Goal: Check status

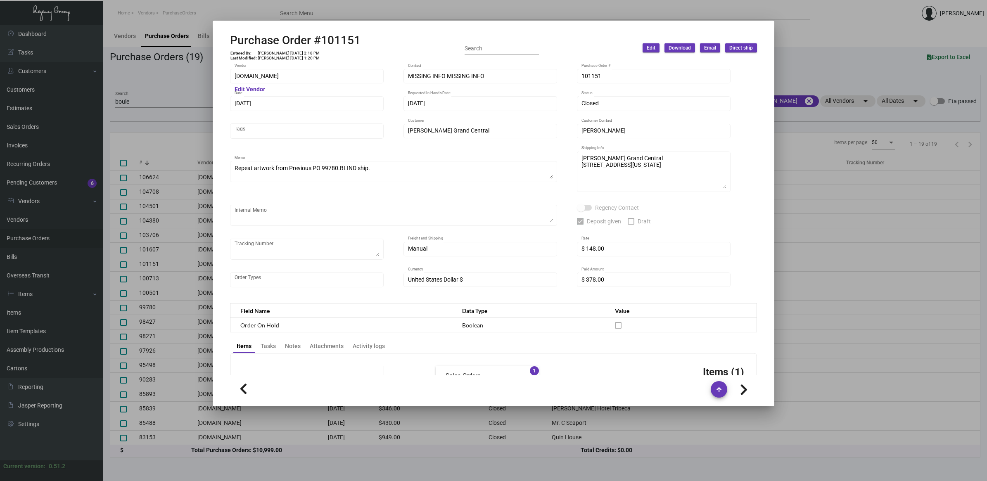
click at [149, 96] on div at bounding box center [493, 240] width 987 height 481
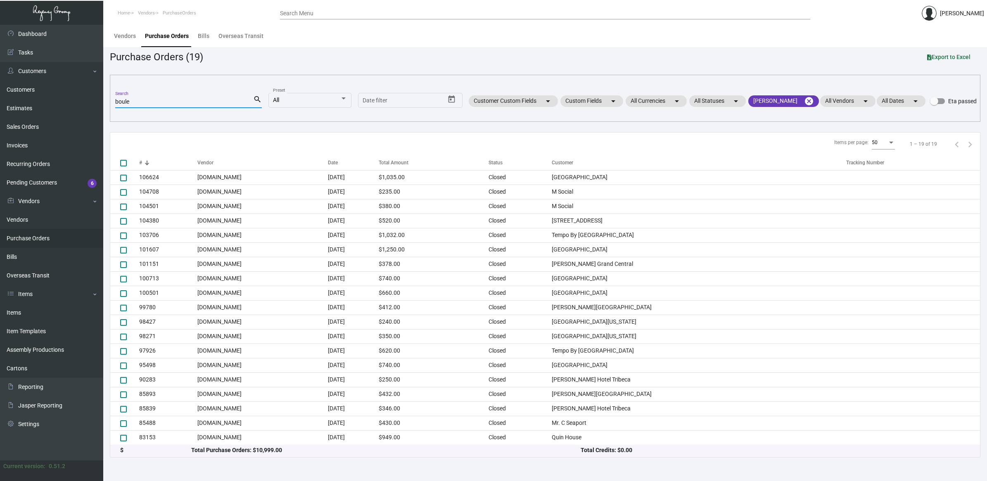
click at [131, 102] on input "boule" at bounding box center [184, 102] width 138 height 7
drag, startPoint x: 143, startPoint y: 105, endPoint x: 17, endPoint y: 106, distance: 126.4
click at [17, 106] on div "Dashboard Dashboard Tasks Customers Customers Estimates Sales Orders Invoices R…" at bounding box center [493, 253] width 987 height 456
click at [36, 312] on link "Items" at bounding box center [51, 313] width 103 height 19
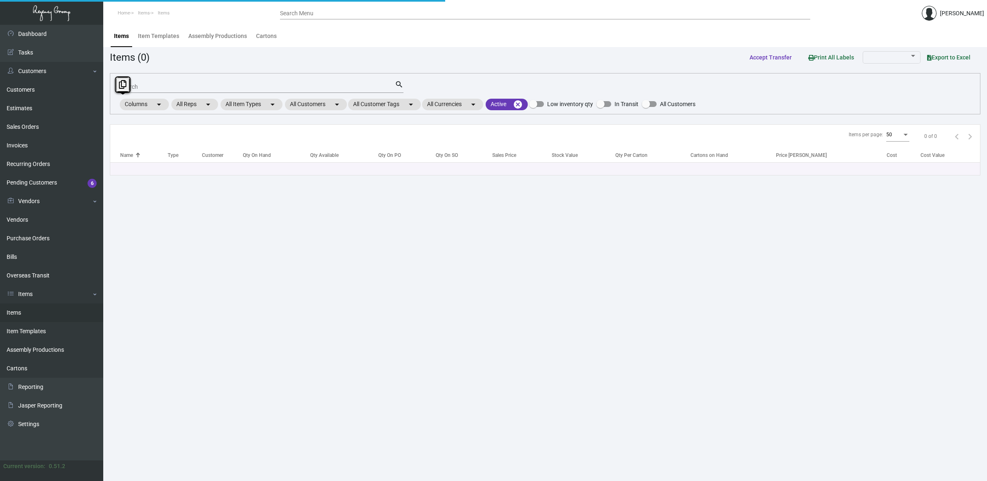
click at [181, 84] on input "Search" at bounding box center [257, 87] width 275 height 7
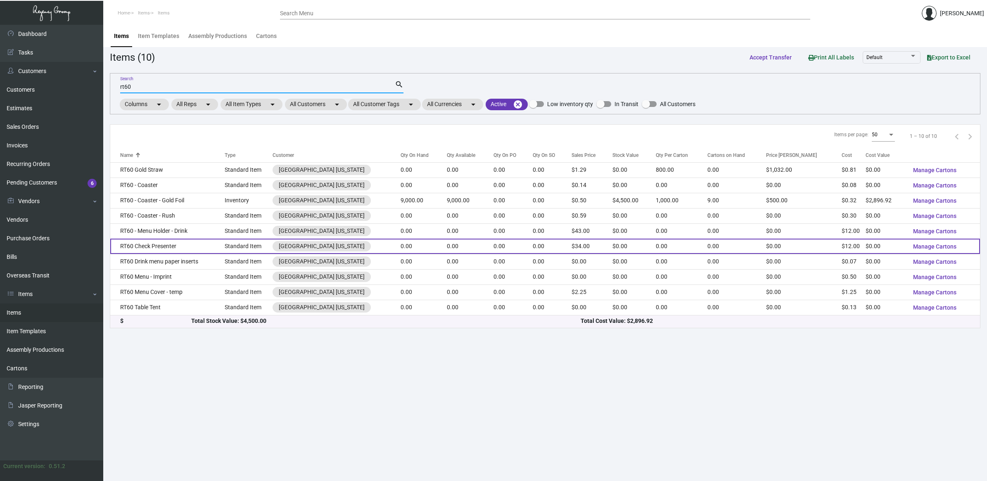
type input "rt60"
click at [181, 242] on td "RT60 Check Presenter" at bounding box center [167, 246] width 114 height 15
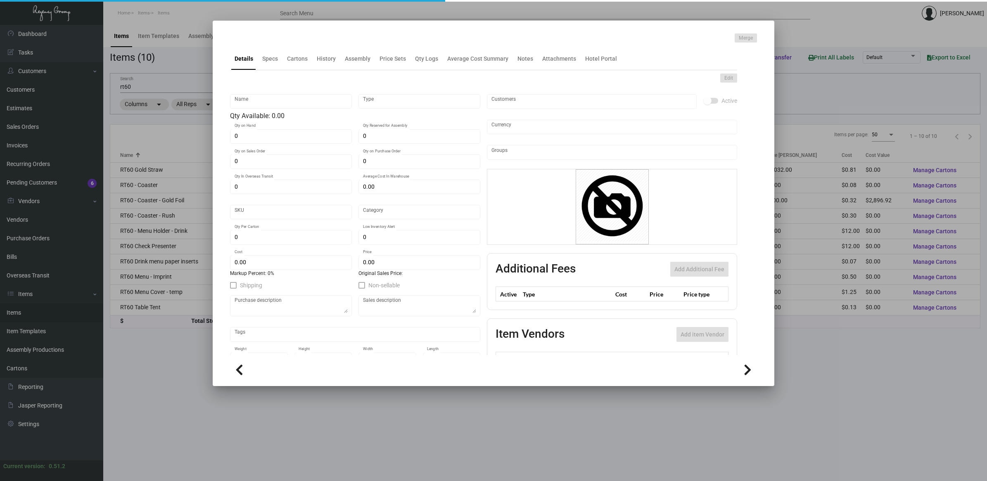
type input "RT60 Check Presenter"
type input "Standard Item"
type input "$ 0.00"
type input "Standard"
type input "$ 12.00"
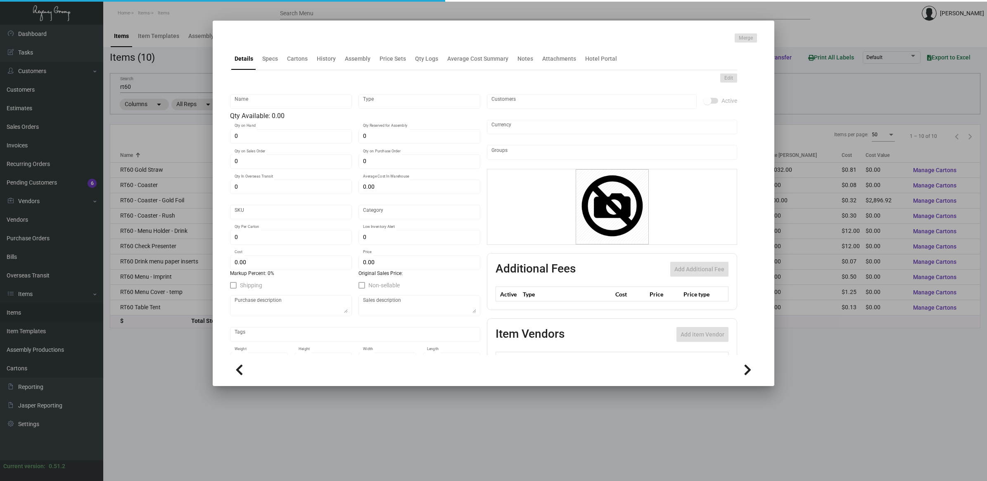
type input "$ 34.00"
checkbox input "true"
type input "United States Dollar $"
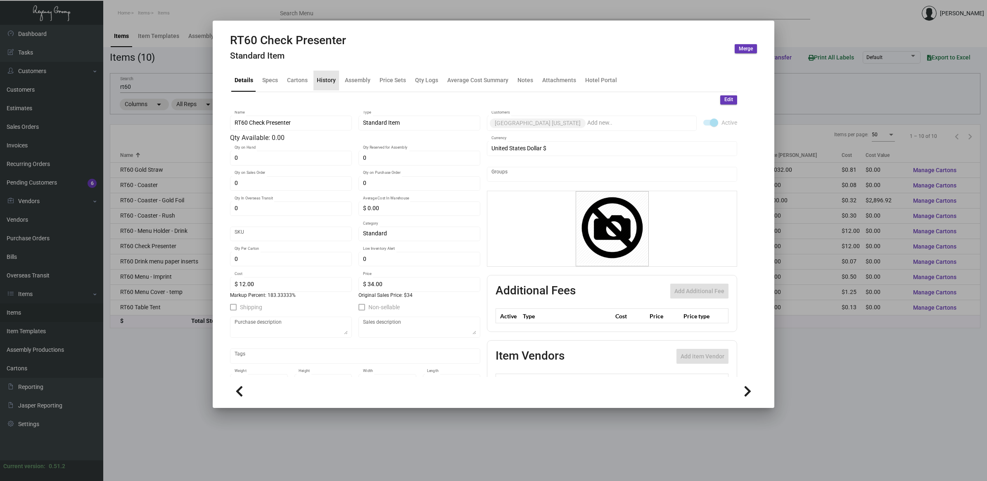
click at [319, 83] on div "History" at bounding box center [326, 80] width 19 height 9
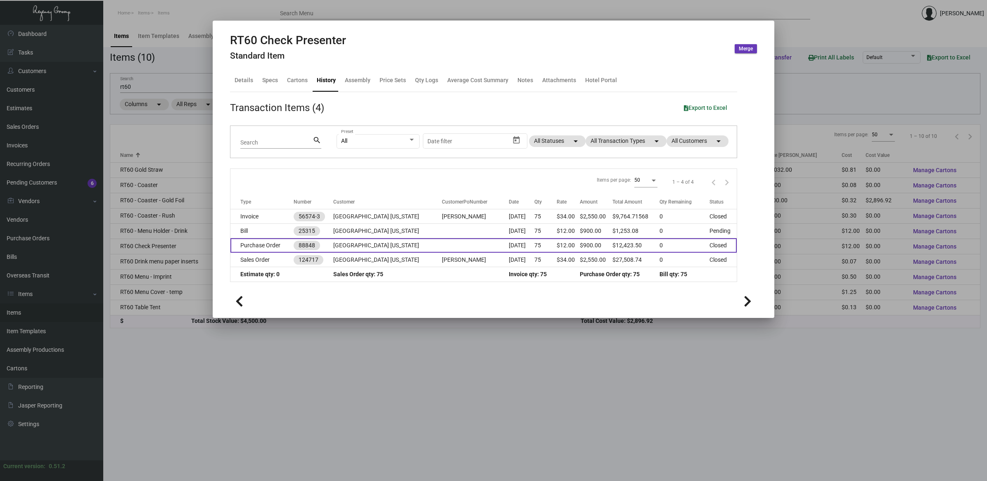
click at [266, 240] on td "Purchase Order" at bounding box center [261, 245] width 63 height 14
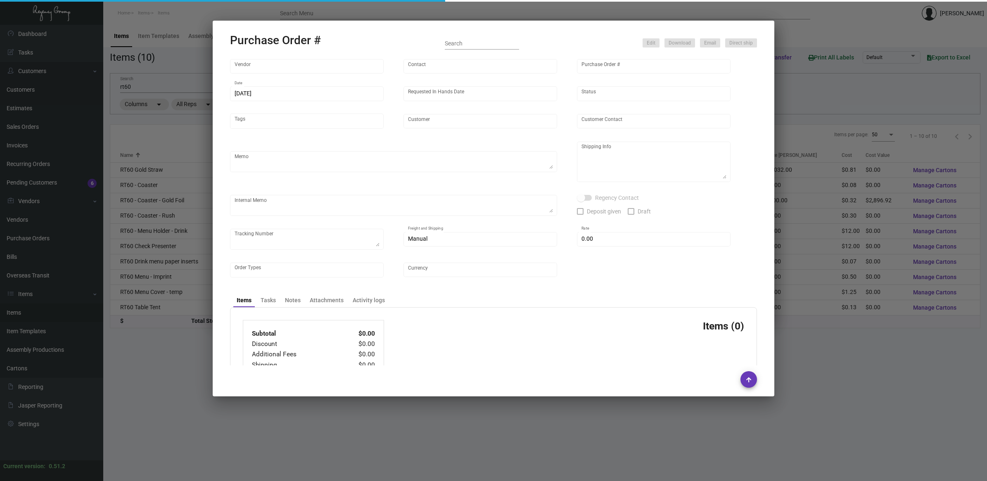
type input "Brandmuscle"
type input "[PERSON_NAME]"
type input "88848"
type input "[DATE]"
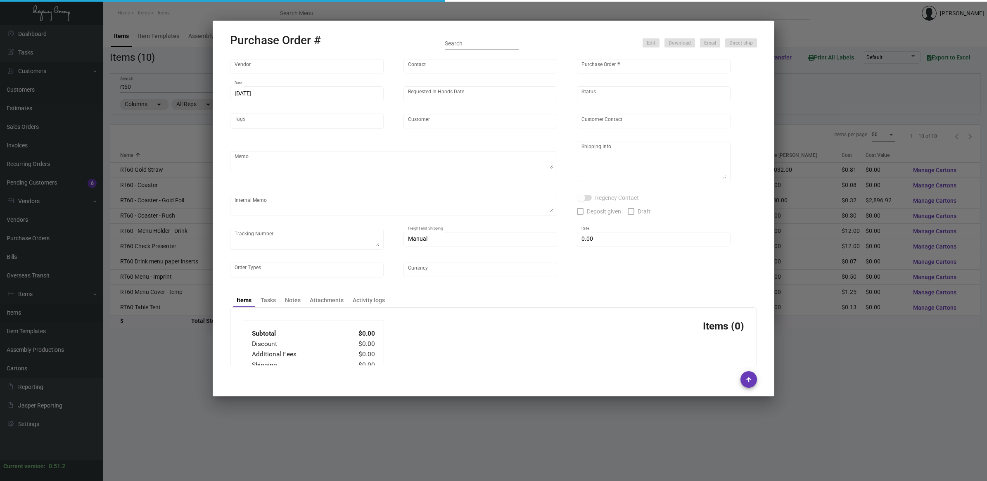
type input "[GEOGRAPHIC_DATA] [US_STATE]"
type textarea "Ship via UPS Ground Acct# 1AY276."
type textarea "Regency Group NJ [PERSON_NAME] [STREET_ADDRESS]"
checkbox input "true"
type textarea "1Z9748E00318774263 1Z9748E00314135497"
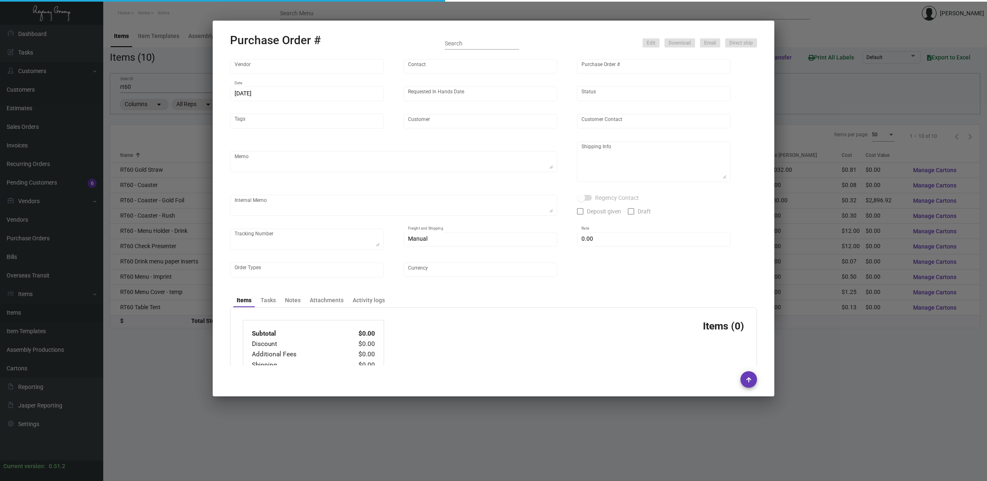
type input "$ 0.00"
type input "United States Dollar $"
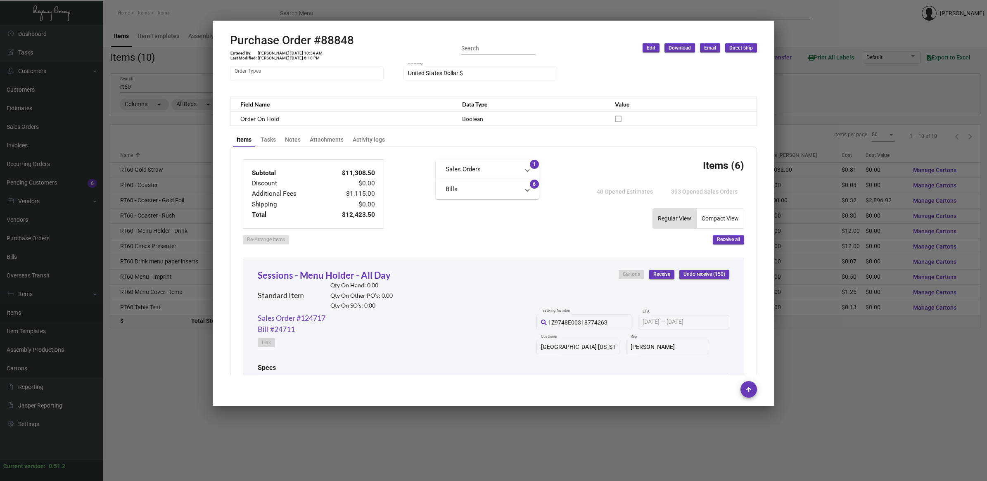
scroll to position [52, 0]
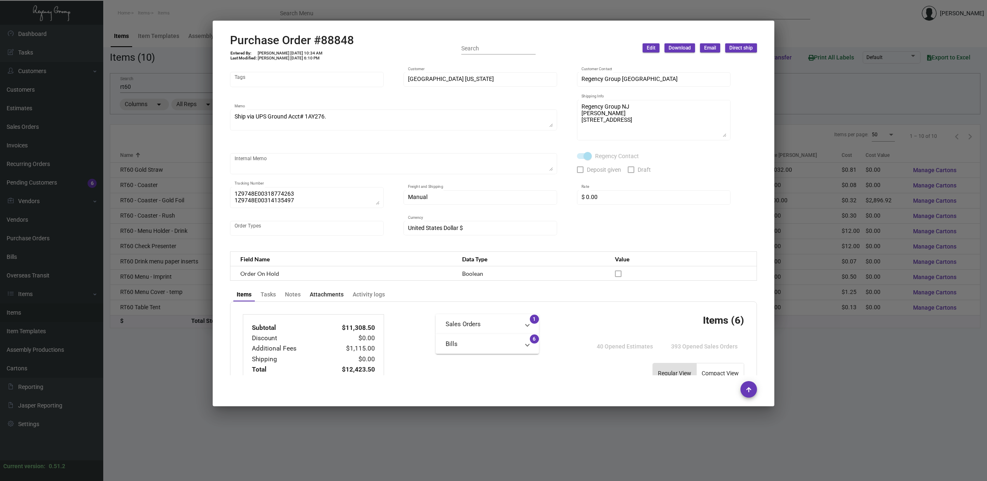
click at [331, 294] on div "Attachments" at bounding box center [327, 294] width 34 height 9
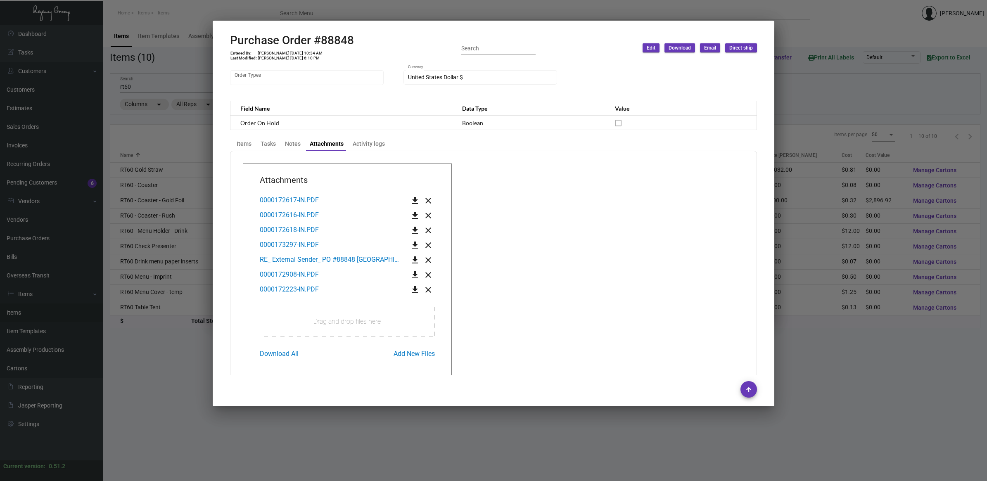
scroll to position [225, 0]
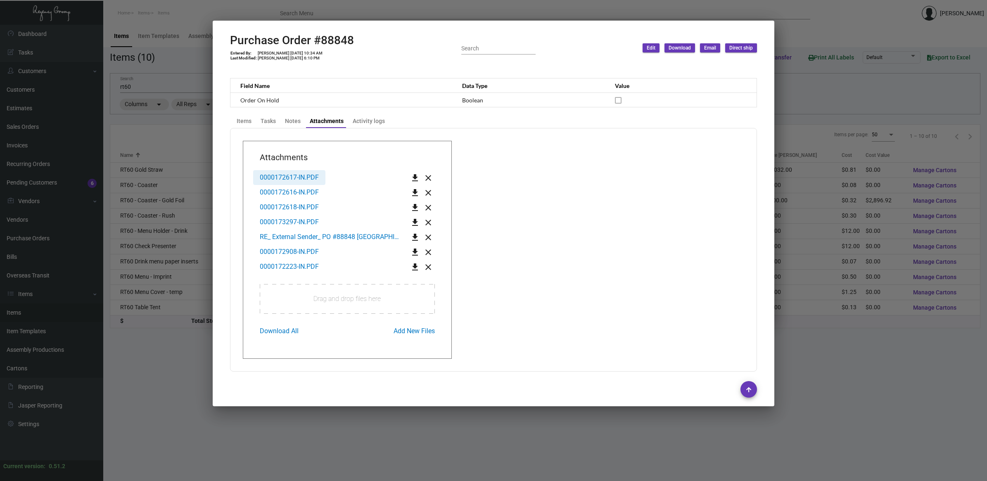
click at [304, 176] on span "0000172617-IN.PDF" at bounding box center [289, 177] width 59 height 8
click at [281, 191] on span "0000172616-IN.PDF" at bounding box center [289, 192] width 59 height 8
click at [304, 207] on span "0000172618-IN.PDF" at bounding box center [289, 207] width 59 height 8
click at [304, 222] on span "0000173297-IN.PDF" at bounding box center [289, 222] width 59 height 8
